Goal: Find specific page/section: Find specific page/section

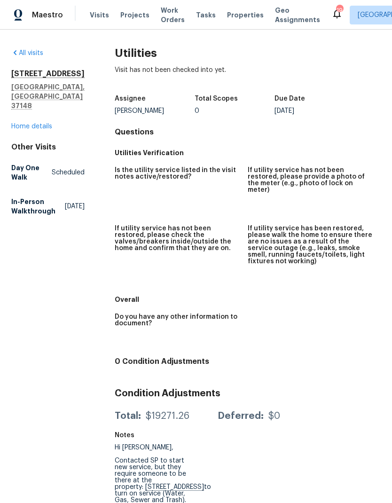
click at [26, 123] on link "Home details" at bounding box center [31, 126] width 41 height 7
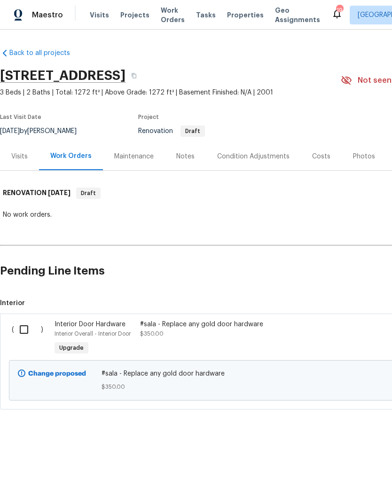
click at [21, 155] on div "Visits" at bounding box center [19, 156] width 16 height 9
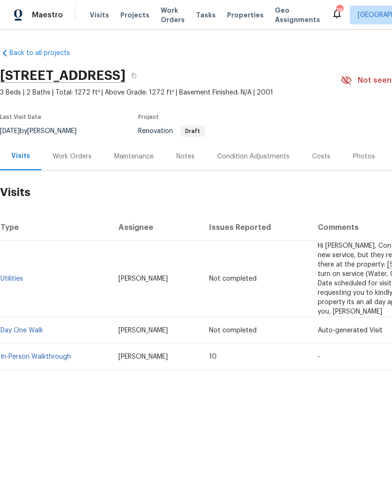
click at [258, 167] on div "Condition Adjustments" at bounding box center [253, 156] width 95 height 28
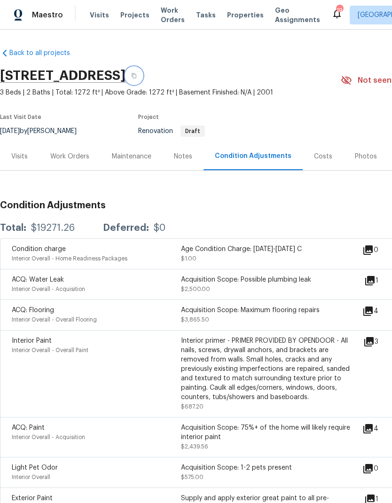
click at [142, 67] on button "button" at bounding box center [133, 75] width 17 height 17
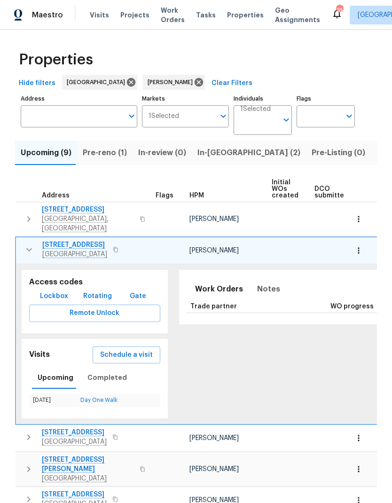
scroll to position [105, 0]
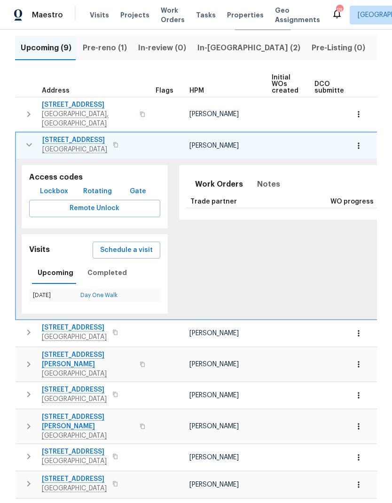
click at [22, 145] on td "[STREET_ADDRESS]" at bounding box center [84, 145] width 136 height 24
click at [33, 139] on icon "button" at bounding box center [28, 144] width 11 height 11
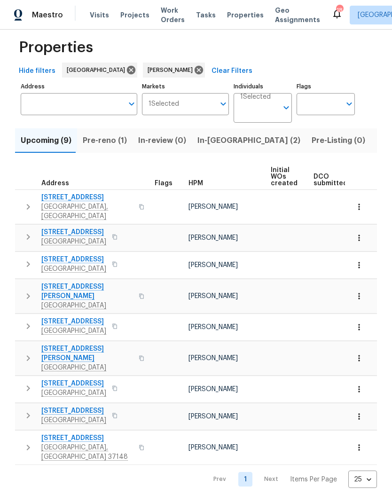
scroll to position [0, 0]
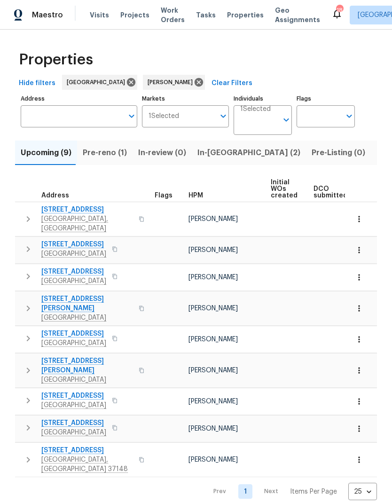
click at [27, 454] on icon "button" at bounding box center [28, 459] width 11 height 11
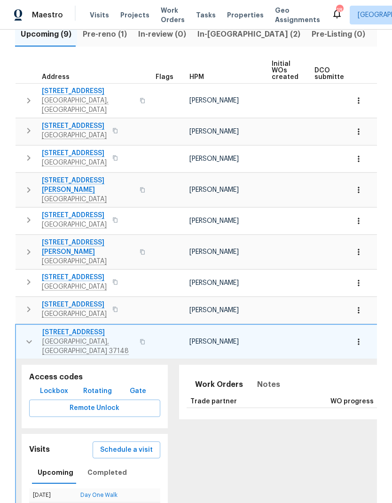
click at [45, 385] on span "Lockbox" at bounding box center [54, 391] width 28 height 12
